Goal: Task Accomplishment & Management: Use online tool/utility

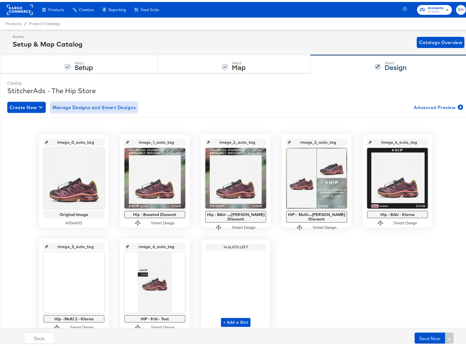
click at [98, 105] on span "Manage Designs and Smart Designs" at bounding box center [93, 106] width 83 height 8
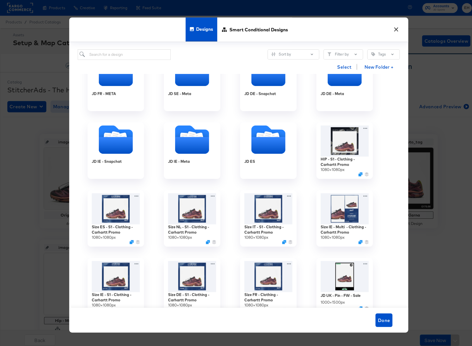
scroll to position [423, 0]
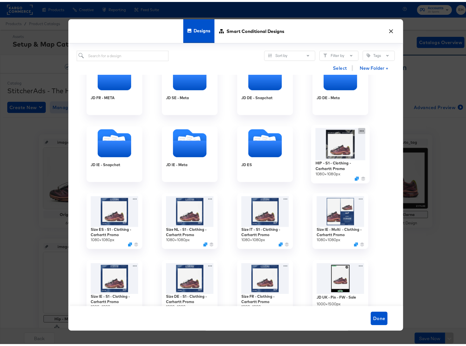
click at [359, 129] on div "HIP - S1 - Clothing - Carhartt Promo 1080 × 1080 px" at bounding box center [340, 152] width 75 height 67
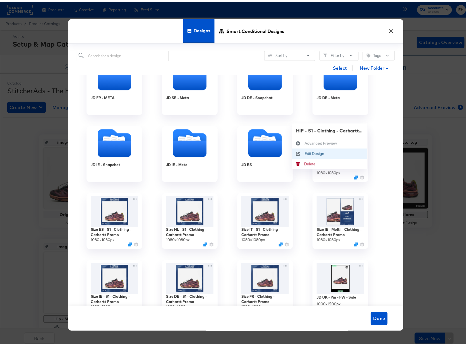
click at [305, 152] on div "Edit Design Edit Design" at bounding box center [305, 152] width 0 height 0
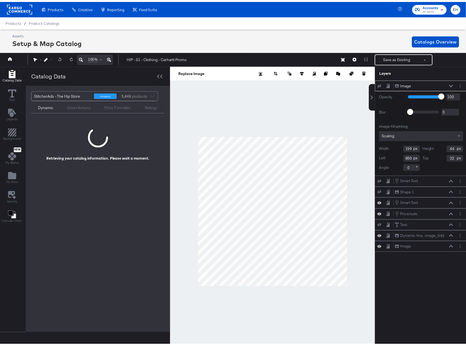
scroll to position [0, 1]
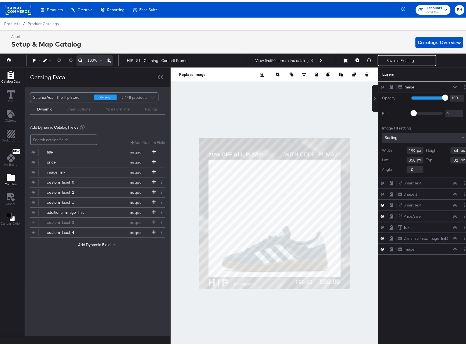
click at [10, 179] on icon "Add Files" at bounding box center [11, 175] width 8 height 7
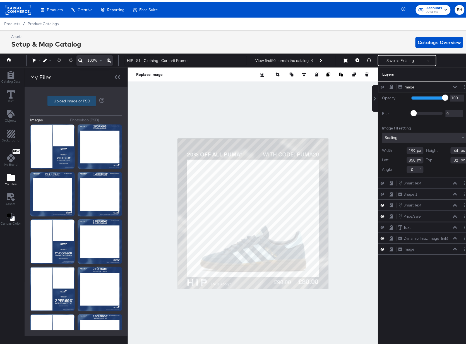
click at [76, 95] on label "Upload Image or PSD" at bounding box center [72, 98] width 48 height 9
click at [76, 99] on input "Upload Image or PSD" at bounding box center [76, 99] width 0 height 0
type input "C:\fakepath\Overlay 1.jpg"
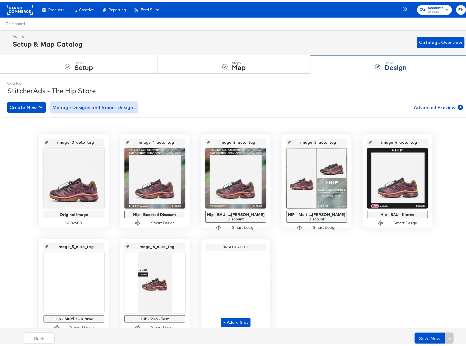
click at [106, 109] on span "Manage Designs and Smart Designs" at bounding box center [93, 106] width 83 height 8
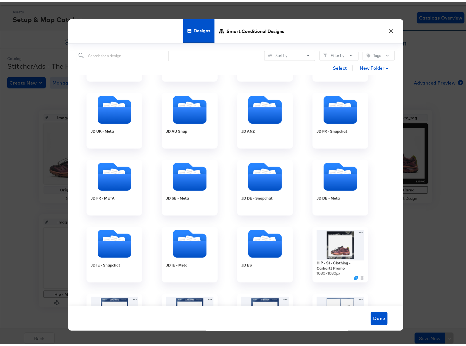
scroll to position [312, 0]
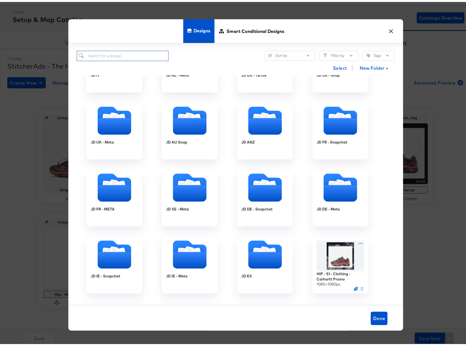
click at [121, 52] on input "search" at bounding box center [123, 54] width 92 height 10
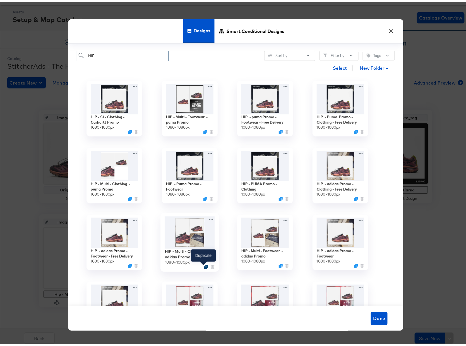
type input "HIP"
click at [204, 265] on icon "Duplicate" at bounding box center [206, 265] width 4 height 4
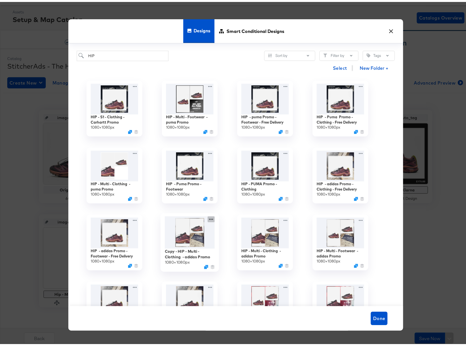
click at [209, 218] on icon at bounding box center [211, 217] width 4 height 1
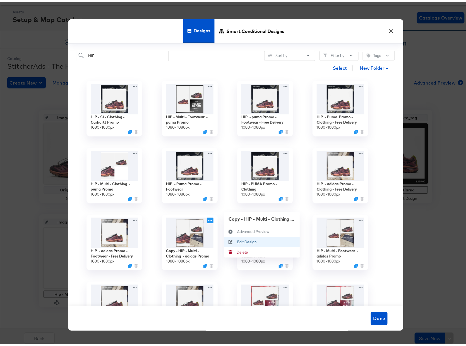
click at [234, 238] on div "Edit Design Edit Design" at bounding box center [230, 240] width 13 height 10
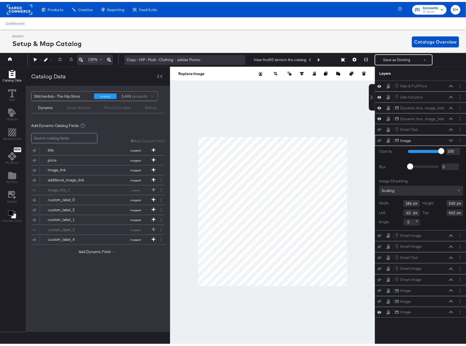
scroll to position [0, 1]
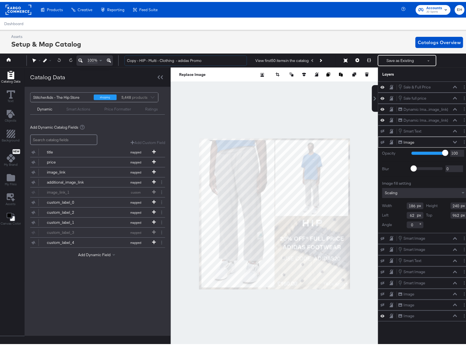
drag, startPoint x: 140, startPoint y: 57, endPoint x: 82, endPoint y: 57, distance: 57.8
click at [82, 57] on div "100% Copy - HIP - Multi - Clothing - adidas Promo View first 50 items in the ca…" at bounding box center [234, 59] width 474 height 14
drag, startPoint x: 166, startPoint y: 57, endPoint x: 318, endPoint y: 79, distance: 153.3
click at [310, 66] on div "100% HIP - Multi - Clothing - adidas Promo View first 50 items in the catalog S…" at bounding box center [234, 59] width 474 height 14
type input "HIP - Multi - Clothing - Carhartt Promo"
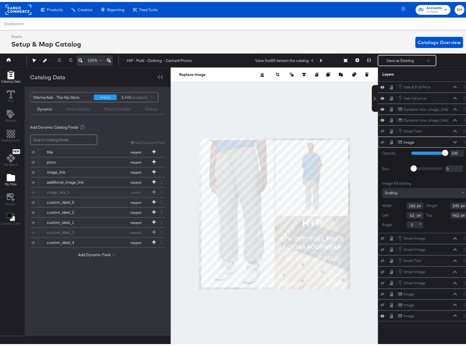
click at [12, 174] on icon "Add Files" at bounding box center [11, 176] width 8 height 8
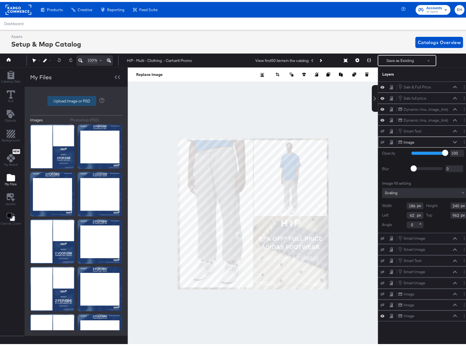
click at [60, 97] on label "Upload Image or PSD" at bounding box center [72, 98] width 48 height 9
click at [76, 99] on input "Upload Image or PSD" at bounding box center [76, 99] width 0 height 0
type input "C:\fakepath\Overlay 1.jpg"
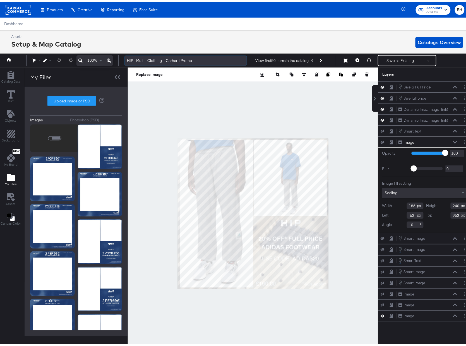
click at [195, 59] on input "HIP - Multi - Clothing - Carhartt Promo" at bounding box center [185, 59] width 123 height 10
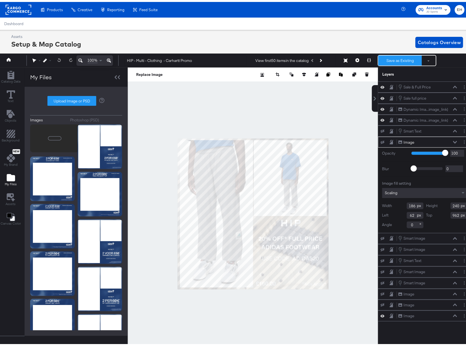
click at [393, 59] on button "Save as Existing" at bounding box center [400, 59] width 44 height 10
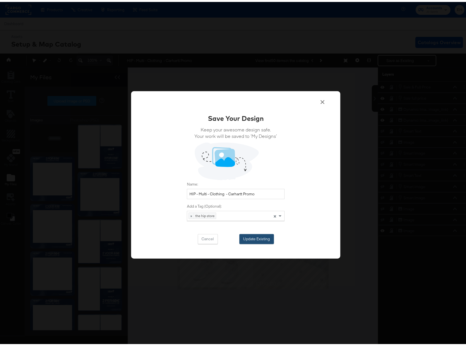
click at [263, 236] on button "Update Existing" at bounding box center [256, 237] width 35 height 10
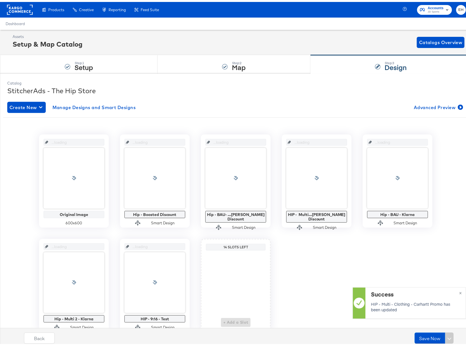
scroll to position [0, 0]
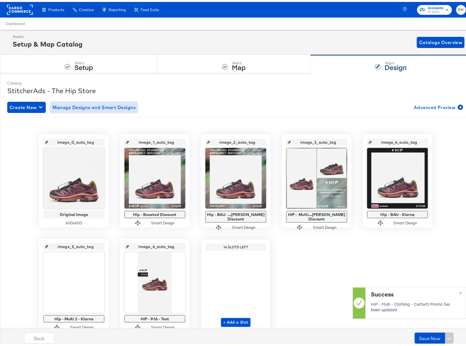
click at [97, 106] on span "Manage Designs and Smart Designs" at bounding box center [93, 106] width 83 height 8
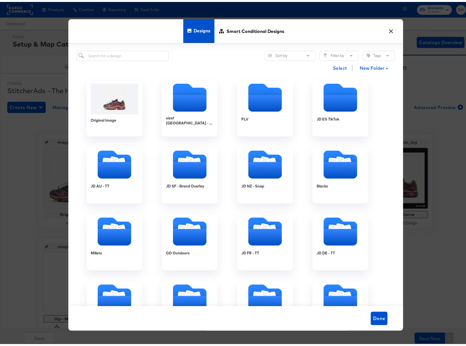
click at [196, 29] on span "Designs" at bounding box center [202, 28] width 17 height 25
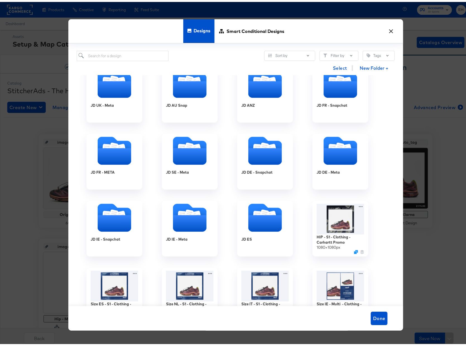
scroll to position [446, 0]
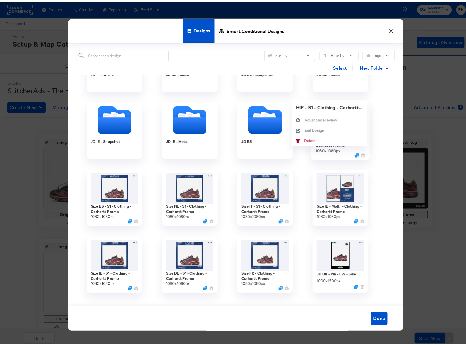
click at [361, 106] on div "HIP - S1 - Clothing - Carhartt Promo 1080 × 1080 px HIP - S1 - Clothing - Carha…" at bounding box center [340, 128] width 75 height 67
click at [323, 127] on button "Edit Design Edit Design" at bounding box center [329, 128] width 75 height 10
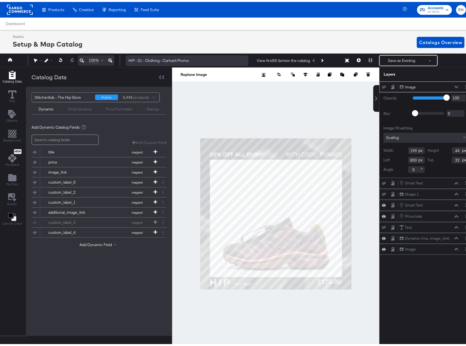
drag, startPoint x: 191, startPoint y: 59, endPoint x: 128, endPoint y: 58, distance: 62.8
click at [128, 58] on input "HIP - S1 - Clothing - Carhartt Promo" at bounding box center [187, 59] width 123 height 10
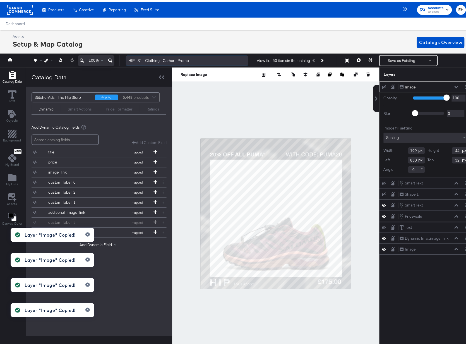
drag, startPoint x: 170, startPoint y: 55, endPoint x: 187, endPoint y: 59, distance: 17.1
click at [170, 55] on input "HIP - S1 - Clothing - Carhartt Promo" at bounding box center [187, 59] width 123 height 10
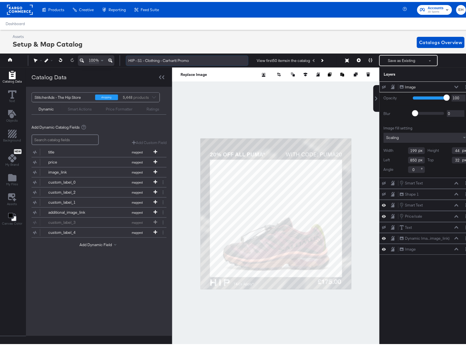
drag, startPoint x: 198, startPoint y: 59, endPoint x: 126, endPoint y: 57, distance: 72.6
click at [126, 57] on input "HIP - S1 - Clothing - Carhartt Promo" at bounding box center [187, 59] width 123 height 10
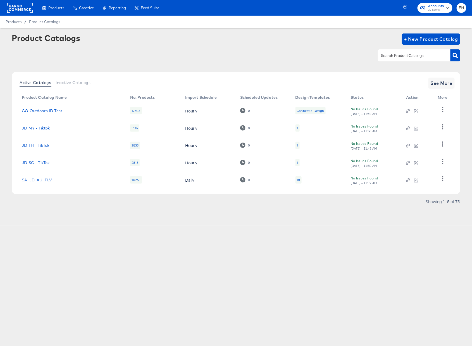
click at [403, 57] on input "text" at bounding box center [409, 55] width 59 height 6
type input "hip"
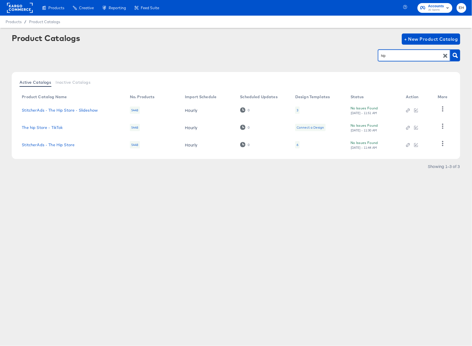
click at [297, 142] on div "6" at bounding box center [297, 144] width 4 height 7
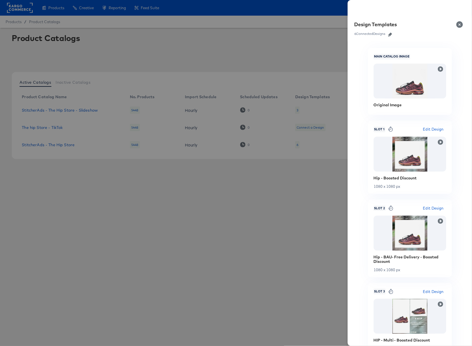
click at [391, 36] on icon "button" at bounding box center [390, 35] width 4 height 4
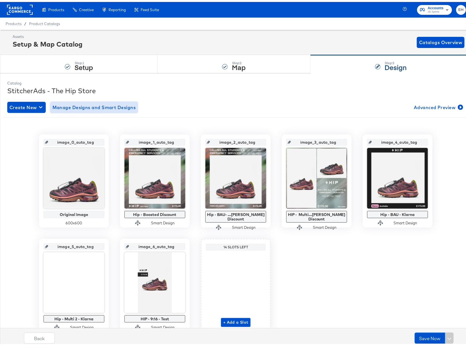
click at [95, 104] on span "Manage Designs and Smart Designs" at bounding box center [93, 106] width 83 height 8
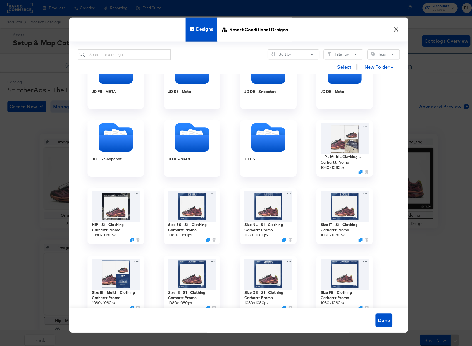
scroll to position [446, 0]
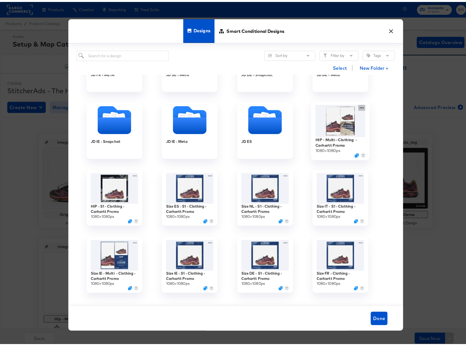
click at [359, 106] on div "HIP - Multi - Clothing - Carhartt Promo 1080 × 1080 px" at bounding box center [340, 128] width 75 height 67
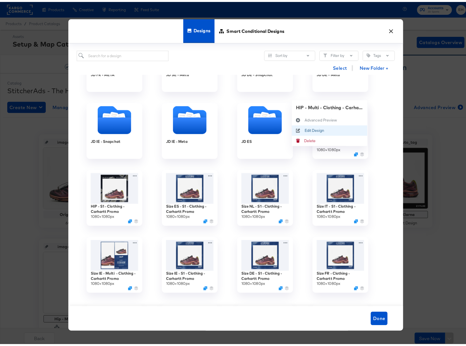
click at [305, 129] on div "Edit Design Edit Design" at bounding box center [305, 129] width 0 height 0
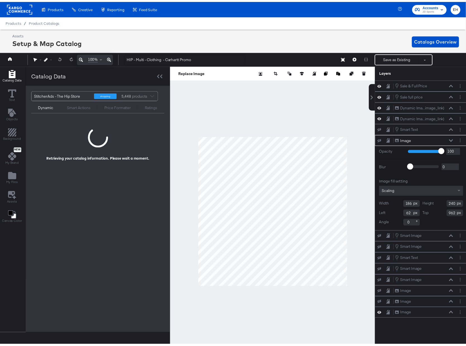
scroll to position [0, 1]
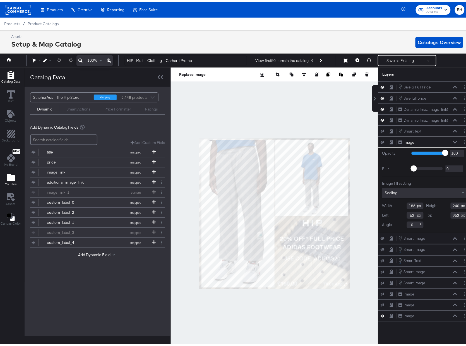
click at [8, 175] on icon "Add Files" at bounding box center [11, 175] width 8 height 7
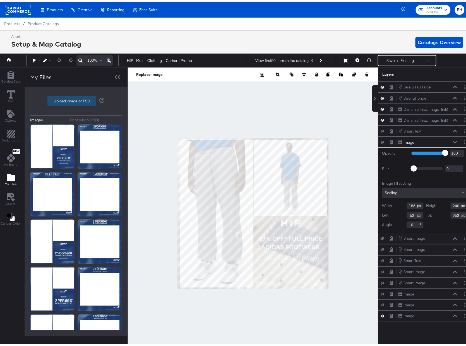
click at [81, 99] on label "Upload Image or PSD" at bounding box center [72, 98] width 48 height 9
click at [76, 99] on input "Upload Image or PSD" at bounding box center [76, 99] width 0 height 0
type input "C:\fakepath\Overlay 2.jpg"
